Goal: Information Seeking & Learning: Learn about a topic

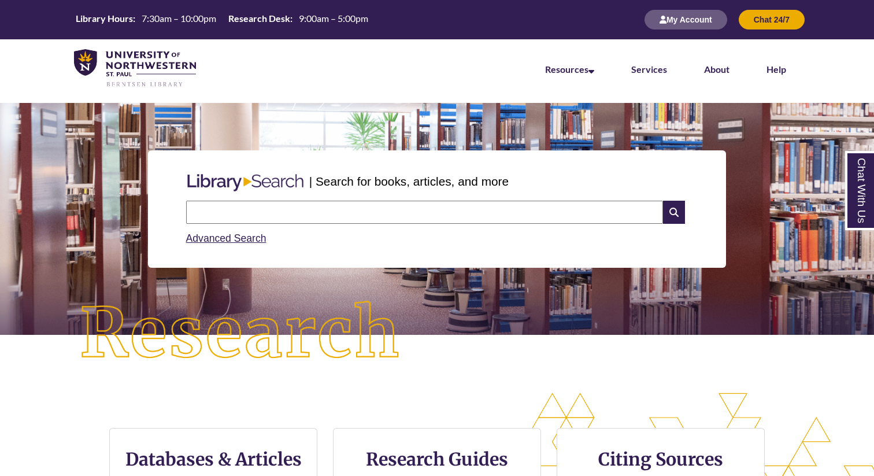
click at [268, 213] on input "text" at bounding box center [424, 212] width 477 height 23
click at [229, 238] on link "Advanced Search" at bounding box center [226, 238] width 80 height 12
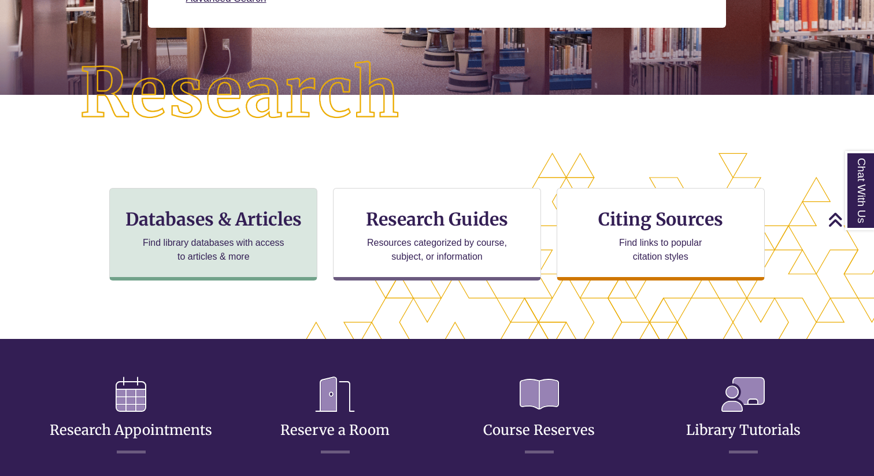
scroll to position [231, 0]
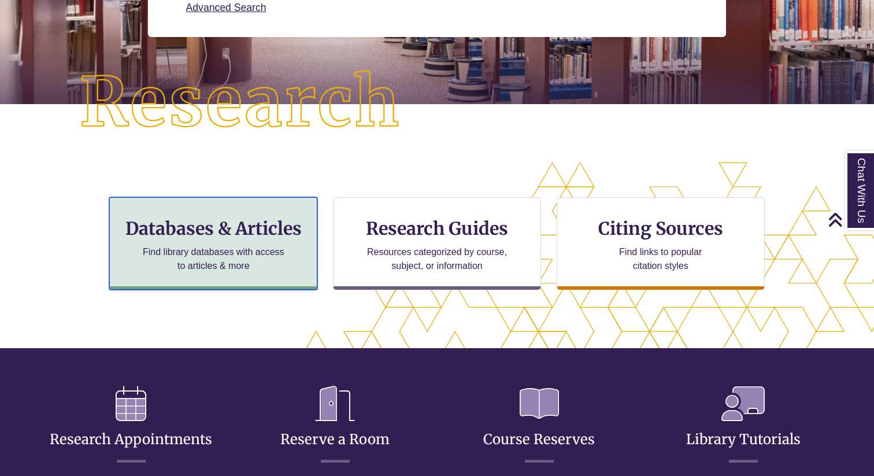
click at [239, 241] on div "Databases & Articles Find library databases with access to articles & more" at bounding box center [213, 243] width 208 height 92
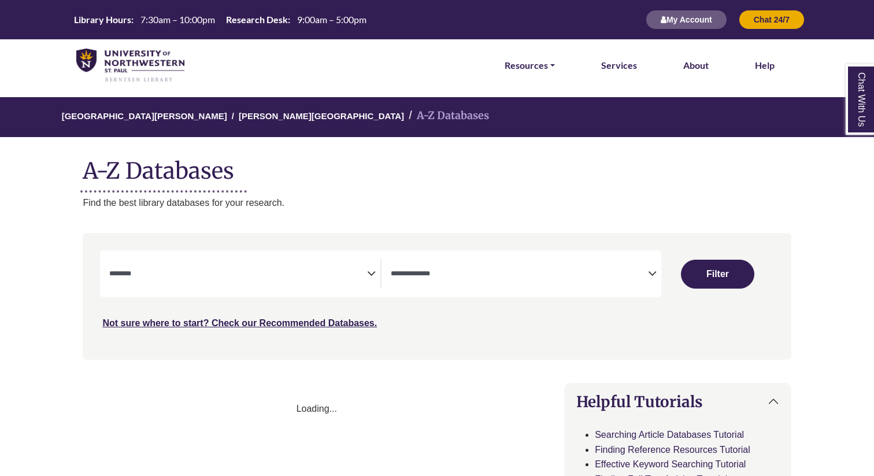
select select "Database Subject Filter"
select select "Database Types Filter"
select select "Database Subject Filter"
select select "Database Types Filter"
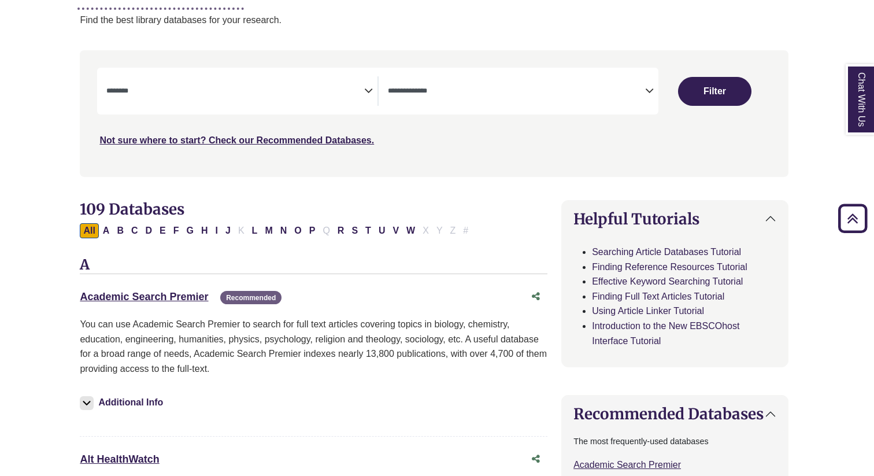
scroll to position [0, 3]
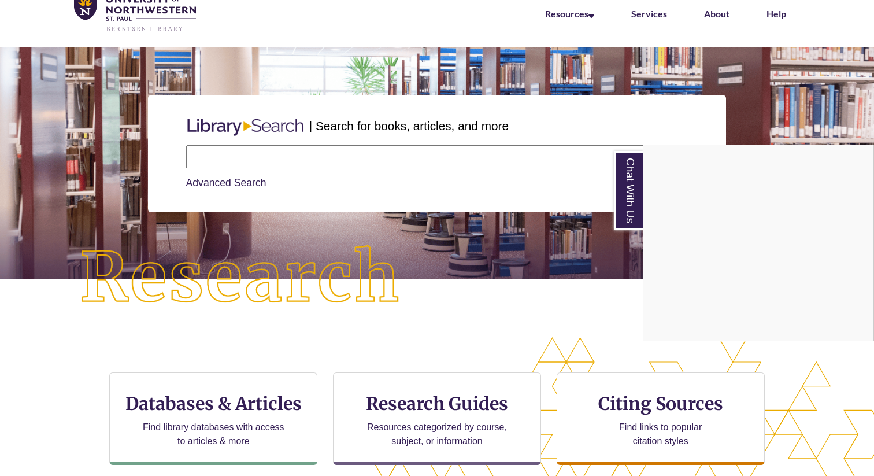
scroll to position [73, 0]
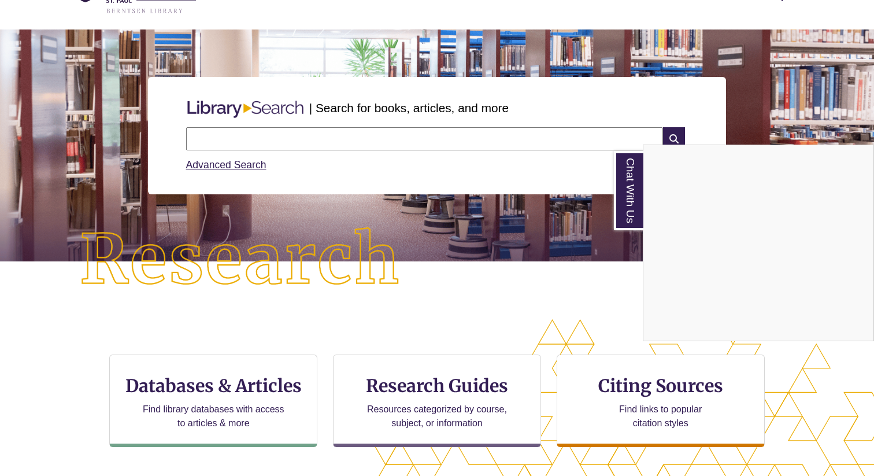
click at [223, 406] on div "Chat With Us" at bounding box center [437, 238] width 874 height 476
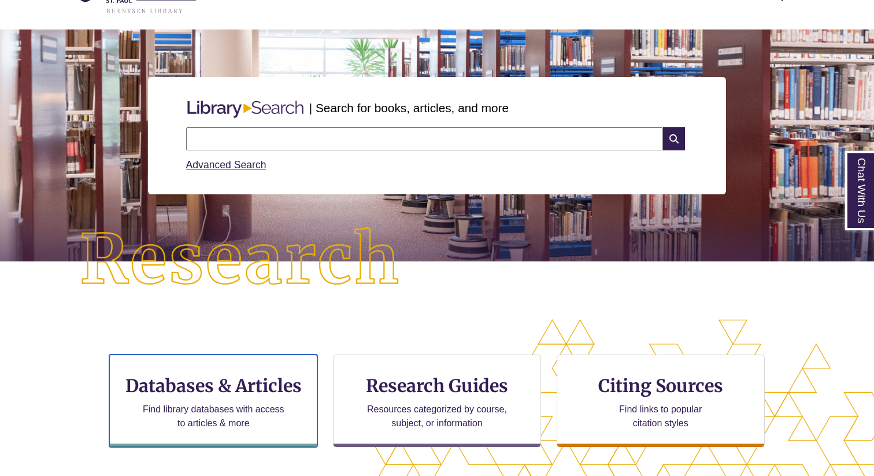
click at [223, 406] on p "Find library databases with access to articles & more" at bounding box center [213, 416] width 151 height 28
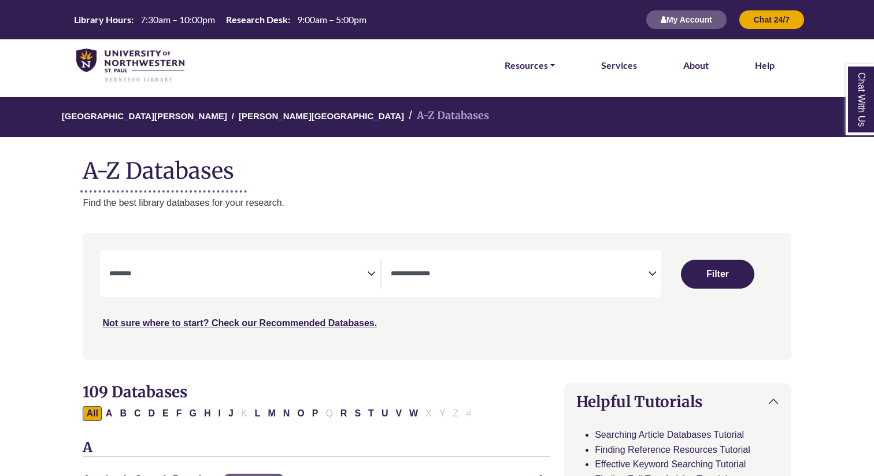
select select "Database Subject Filter"
select select "Database Types Filter"
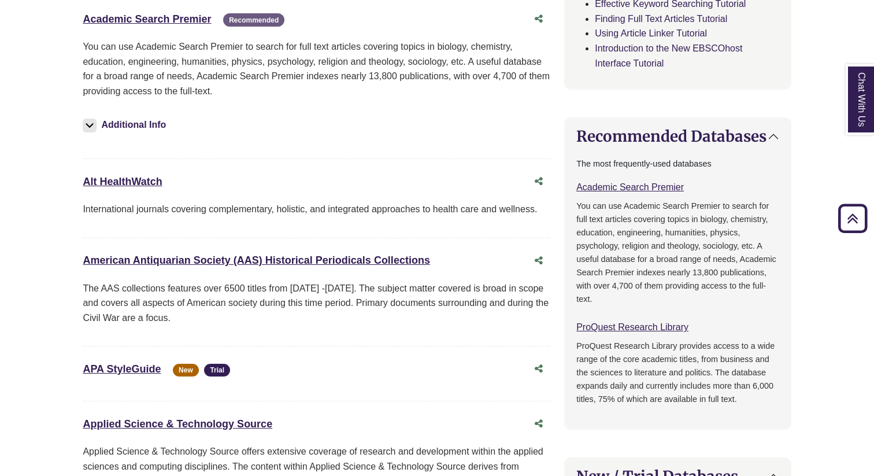
scroll to position [455, 0]
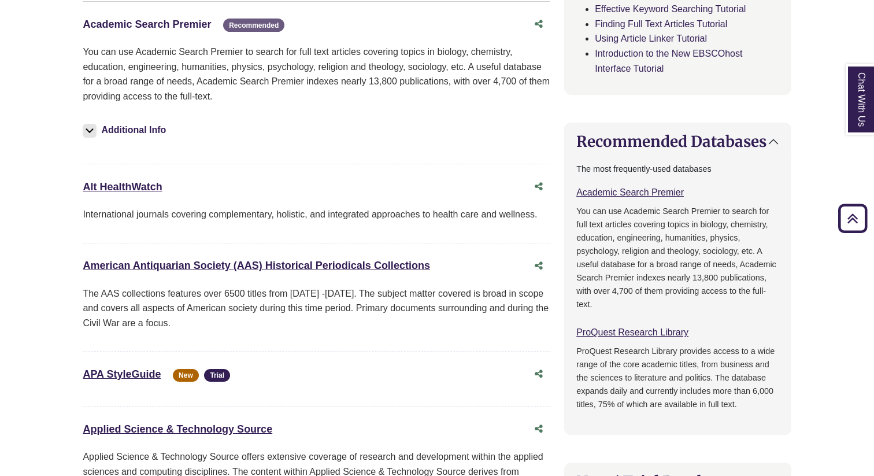
click at [146, 27] on link "Academic Search Premier This link opens in a new window" at bounding box center [147, 24] width 128 height 12
